Goal: Check status

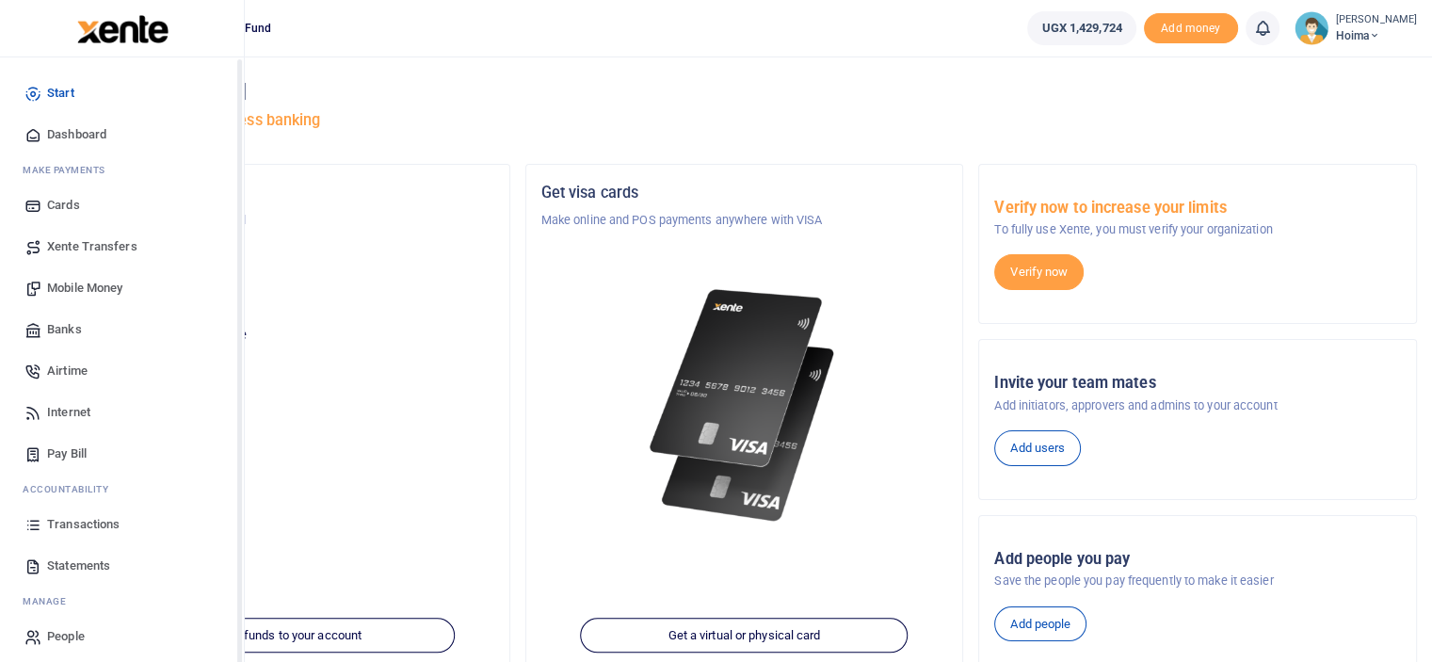
click at [98, 526] on span "Transactions" at bounding box center [83, 524] width 72 height 19
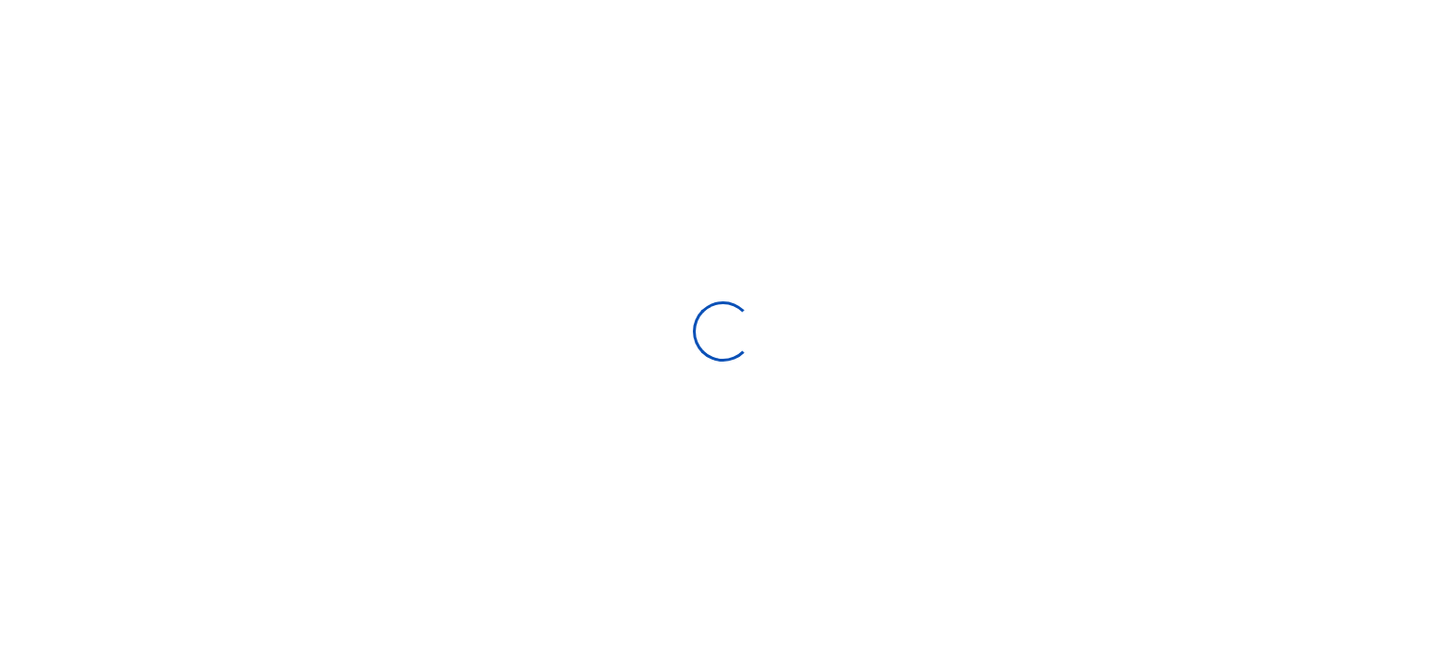
select select
type input "07/20/2025 - 08/18/2025"
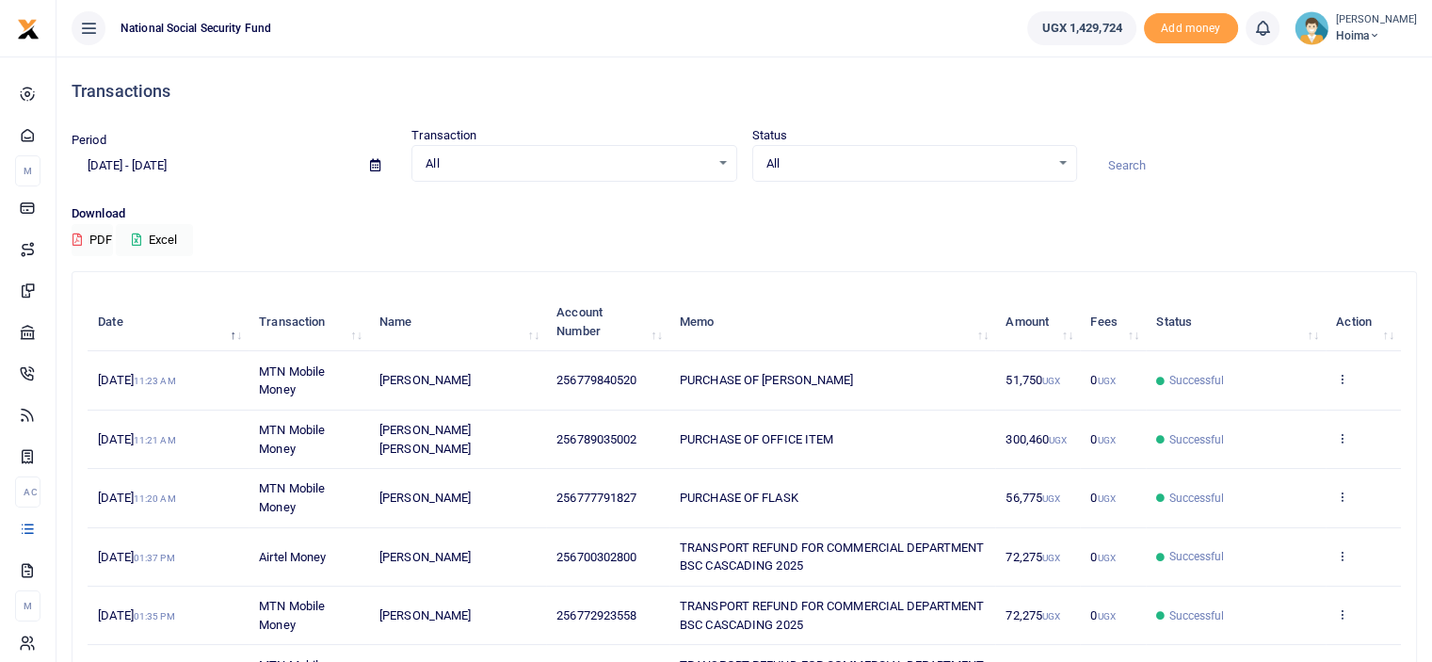
click at [919, 222] on p "Download" at bounding box center [744, 214] width 1345 height 20
click at [1380, 29] on span "Hoima" at bounding box center [1376, 35] width 81 height 17
click at [1329, 127] on link "Logout" at bounding box center [1329, 137] width 149 height 26
